Goal: Information Seeking & Learning: Check status

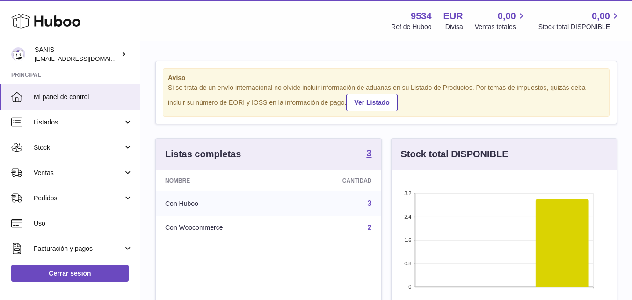
scroll to position [146, 225]
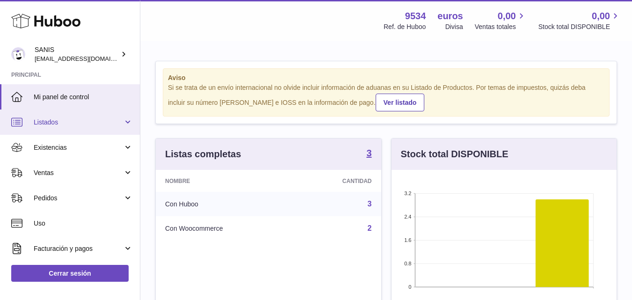
click at [80, 121] on span "Listados" at bounding box center [78, 122] width 89 height 9
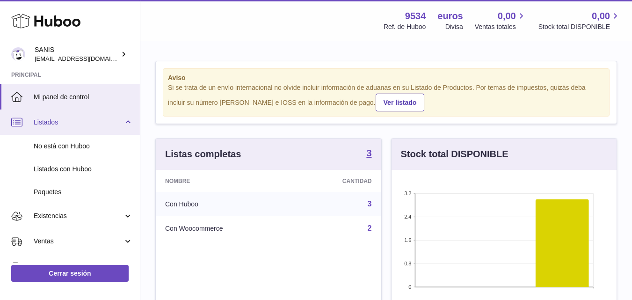
click at [80, 121] on span "Listados" at bounding box center [78, 122] width 89 height 9
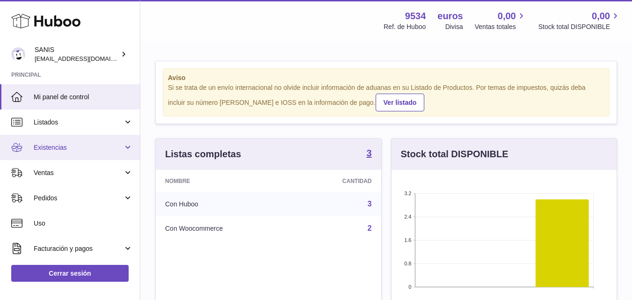
click at [82, 149] on span "Existencias" at bounding box center [78, 147] width 89 height 9
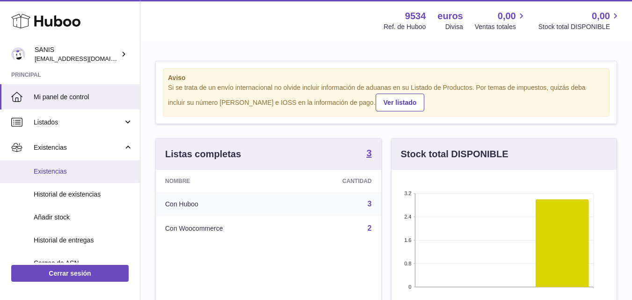
click at [68, 167] on span "Existencias" at bounding box center [83, 171] width 99 height 9
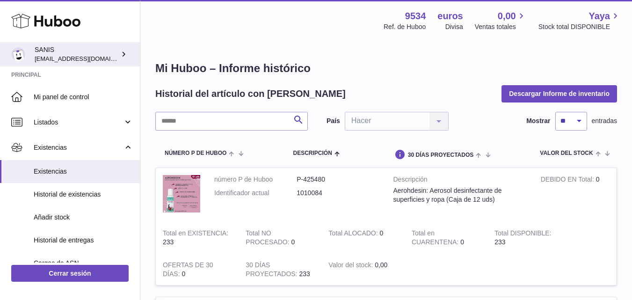
click at [123, 57] on icon at bounding box center [124, 54] width 10 height 10
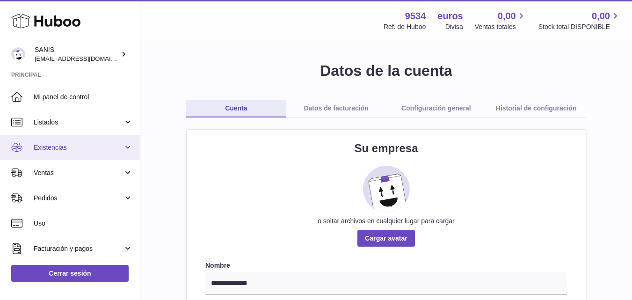
click at [61, 142] on link "Existencias" at bounding box center [70, 147] width 140 height 25
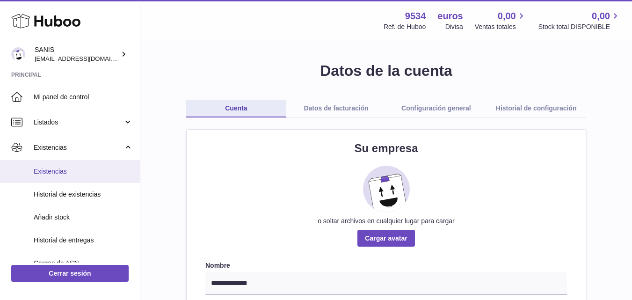
click at [50, 171] on font "Existencias" at bounding box center [50, 170] width 33 height 7
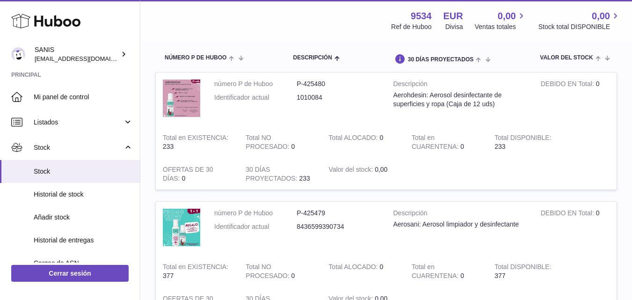
scroll to position [142, 0]
